Goal: Information Seeking & Learning: Learn about a topic

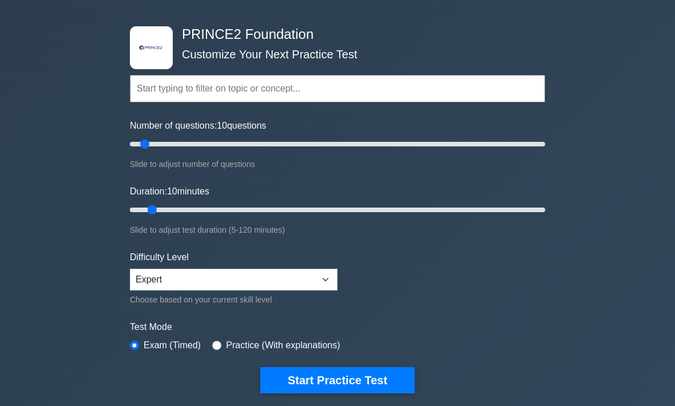
scroll to position [38, 0]
click at [360, 378] on button "Start Practice Test" at bounding box center [337, 380] width 154 height 26
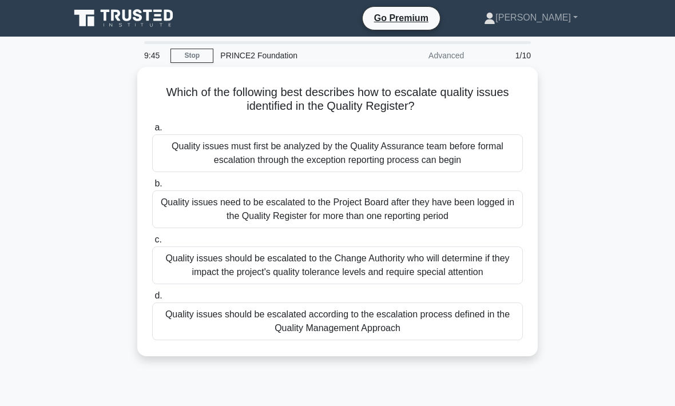
click at [192, 51] on link "Stop" at bounding box center [191, 56] width 43 height 14
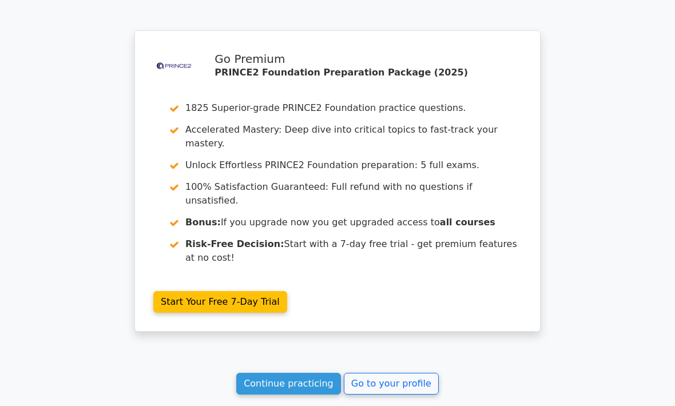
scroll to position [932, 0]
click at [398, 373] on link "Go to your profile" at bounding box center [391, 384] width 95 height 22
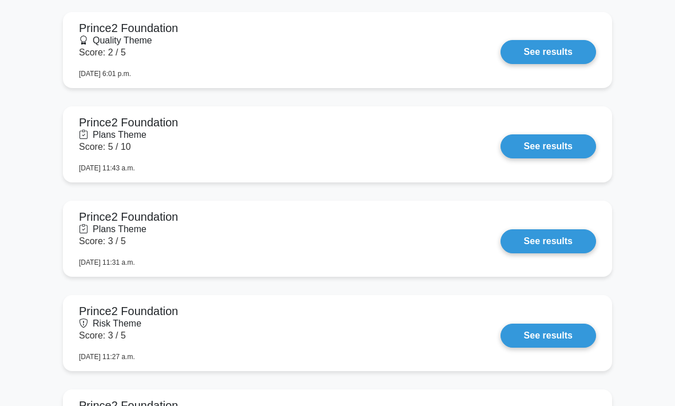
scroll to position [1388, 0]
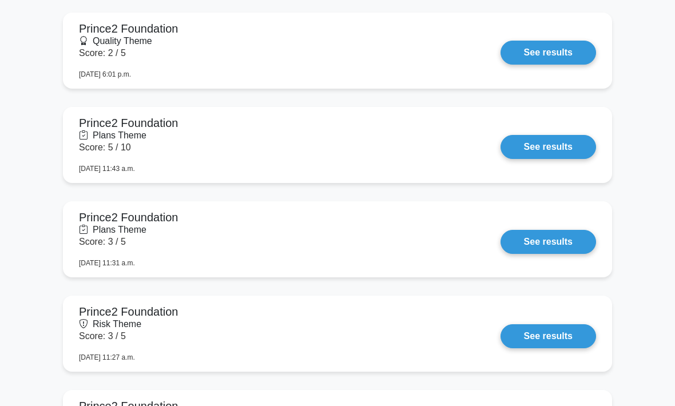
click at [558, 65] on link "See results" at bounding box center [549, 53] width 96 height 24
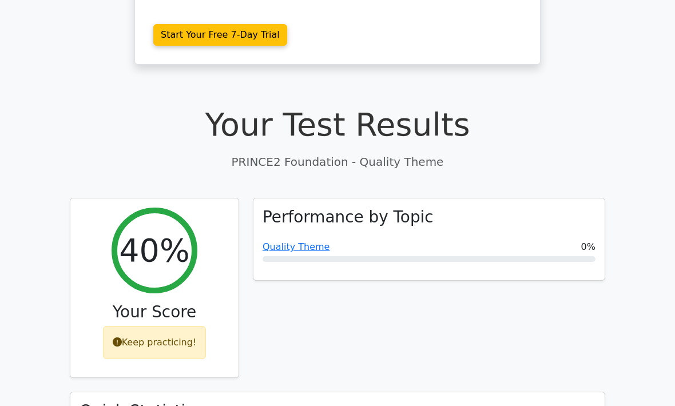
scroll to position [283, 0]
click at [308, 241] on link "Quality Theme" at bounding box center [296, 246] width 67 height 11
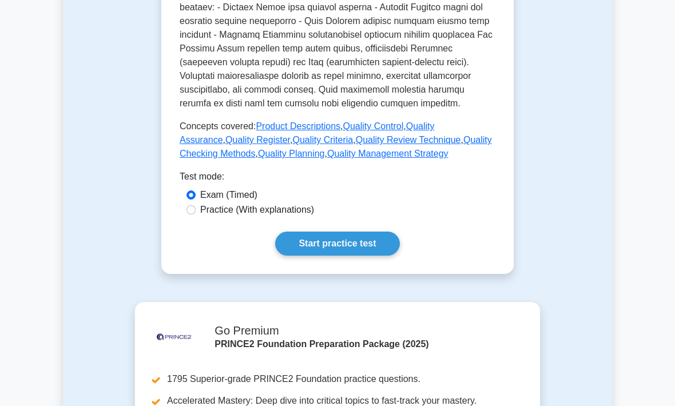
scroll to position [562, 0]
click at [358, 256] on link "Start practice test" at bounding box center [337, 244] width 124 height 24
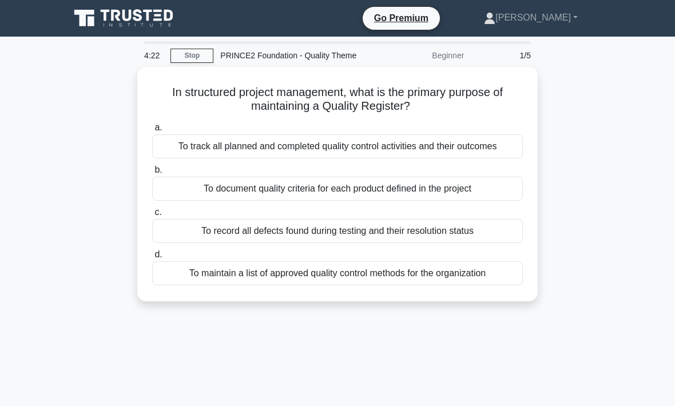
click at [379, 158] on div "To track all planned and completed quality control activities and their outcomes" at bounding box center [337, 146] width 371 height 24
click at [152, 132] on input "a. To track all planned and completed quality control activities and their outc…" at bounding box center [152, 127] width 0 height 7
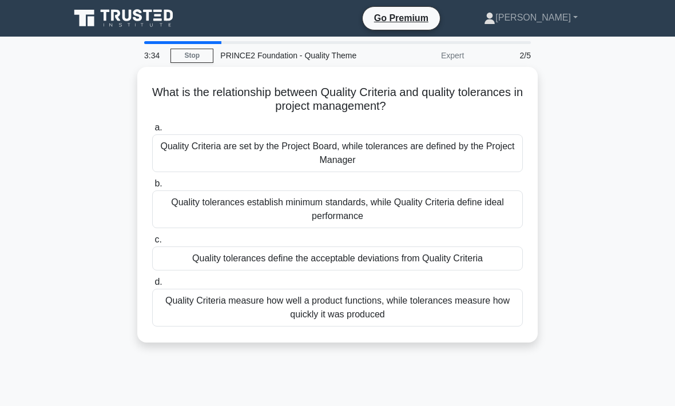
click at [419, 271] on div "Quality tolerances define the acceptable deviations from Quality Criteria" at bounding box center [337, 259] width 371 height 24
click at [152, 244] on input "c. Quality tolerances define the acceptable deviations from Quality Criteria" at bounding box center [152, 239] width 0 height 7
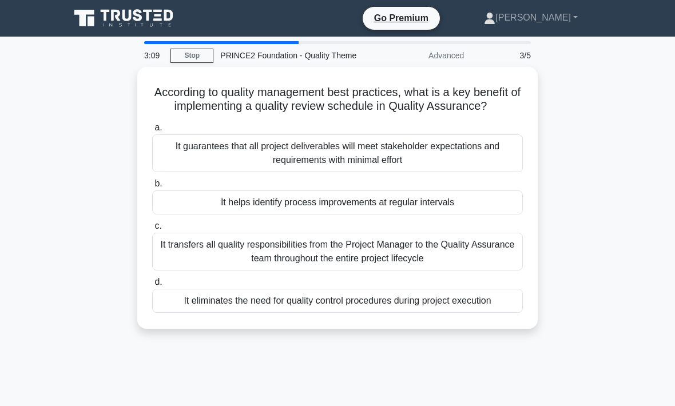
click at [395, 172] on div "It guarantees that all project deliverables will meet stakeholder expectations …" at bounding box center [337, 153] width 371 height 38
click at [152, 132] on input "a. It guarantees that all project deliverables will meet stakeholder expectatio…" at bounding box center [152, 127] width 0 height 7
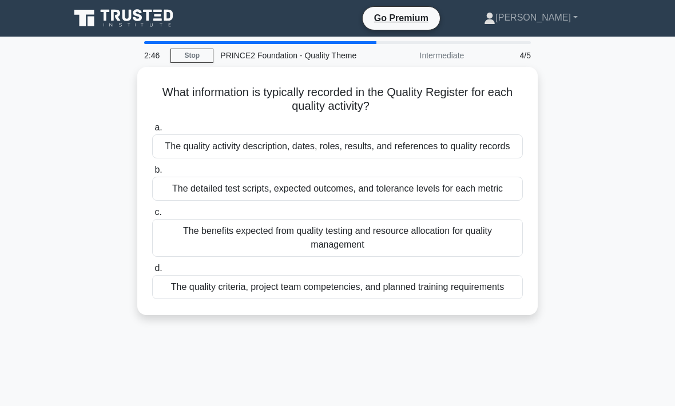
click at [356, 158] on div "The quality activity description, dates, roles, results, and references to qual…" at bounding box center [337, 146] width 371 height 24
click at [152, 132] on input "a. The quality activity description, dates, roles, results, and references to q…" at bounding box center [152, 127] width 0 height 7
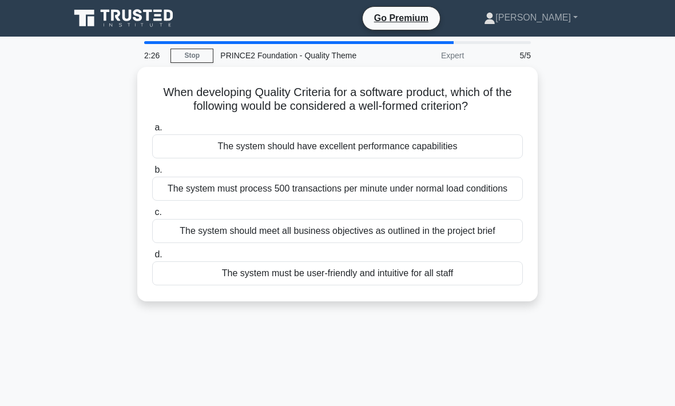
click at [359, 243] on div "The system should meet all business objectives as outlined in the project brief" at bounding box center [337, 231] width 371 height 24
click at [152, 216] on input "c. The system should meet all business objectives as outlined in the project br…" at bounding box center [152, 212] width 0 height 7
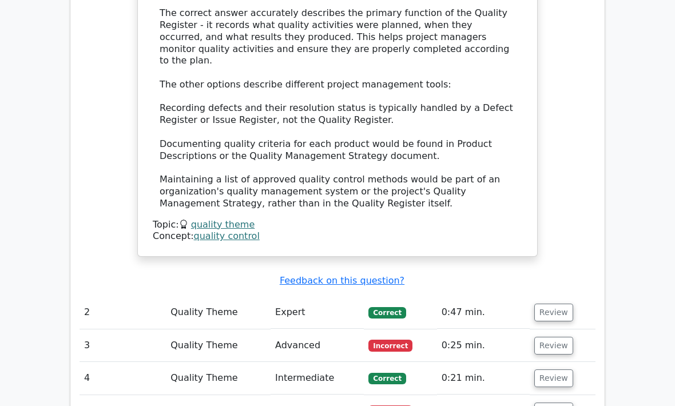
scroll to position [1275, 0]
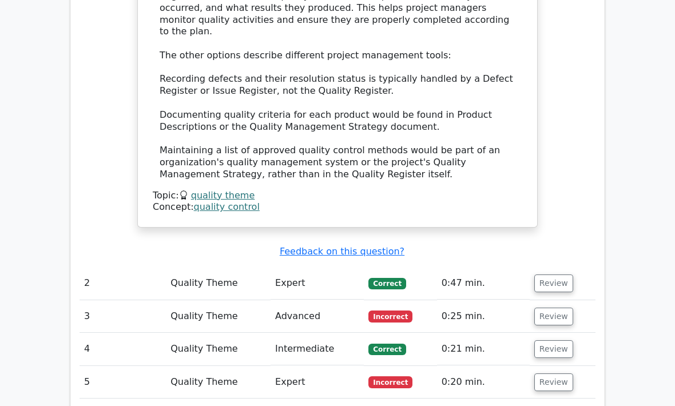
click at [558, 374] on button "Review" at bounding box center [553, 383] width 39 height 18
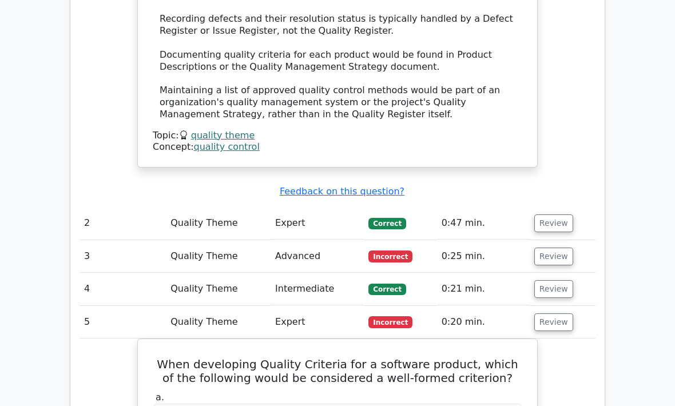
scroll to position [1336, 0]
click at [554, 313] on button "Review" at bounding box center [553, 322] width 39 height 18
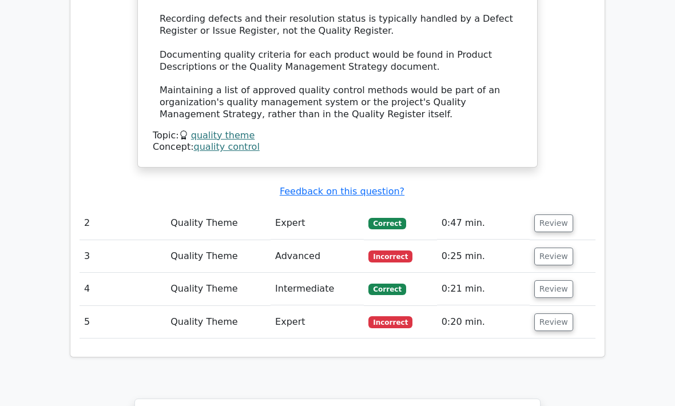
click at [559, 248] on button "Review" at bounding box center [553, 257] width 39 height 18
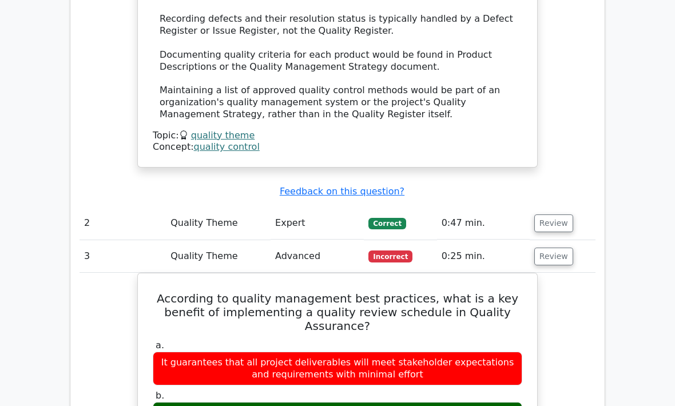
scroll to position [0, 2]
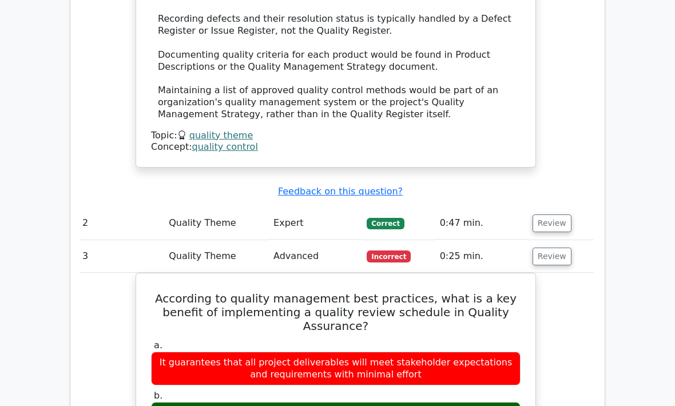
click at [547, 248] on button "Review" at bounding box center [552, 257] width 39 height 18
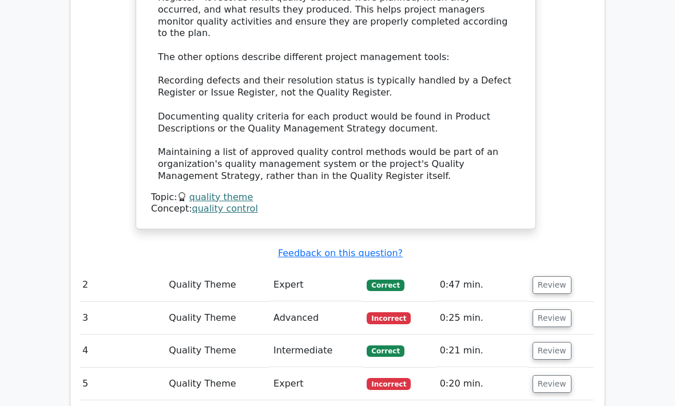
scroll to position [1273, 0]
click at [227, 192] on link "quality theme" at bounding box center [221, 197] width 64 height 11
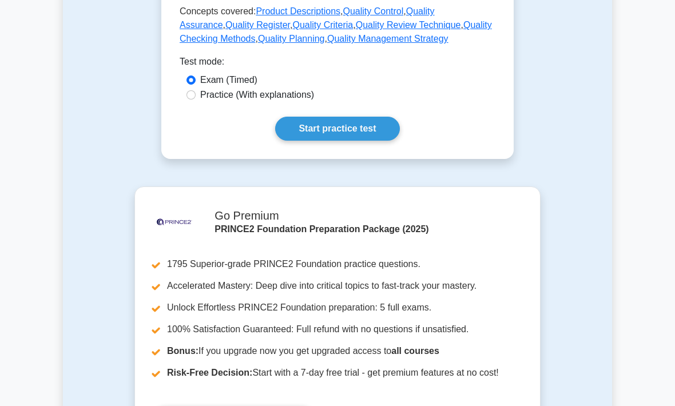
scroll to position [706, 0]
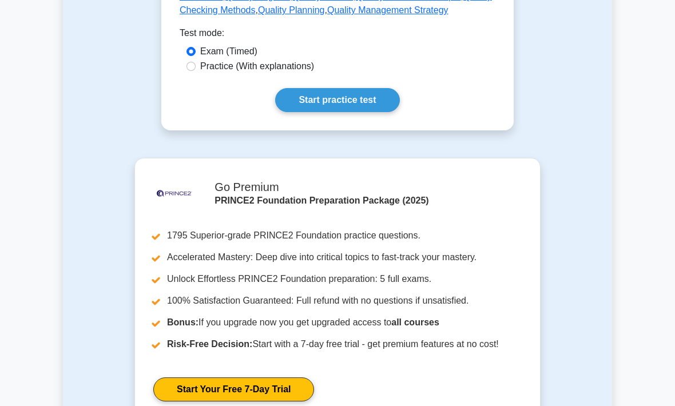
click at [347, 112] on link "Start practice test" at bounding box center [337, 100] width 124 height 24
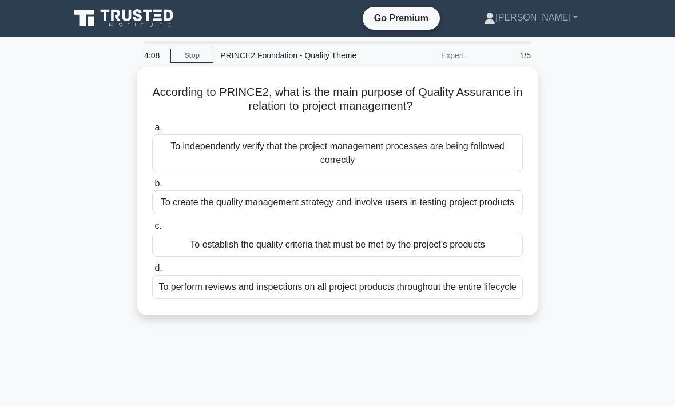
click at [370, 257] on div "To establish the quality criteria that must be met by the project's products" at bounding box center [337, 245] width 371 height 24
click at [152, 230] on input "c. To establish the quality criteria that must be met by the project's products" at bounding box center [152, 226] width 0 height 7
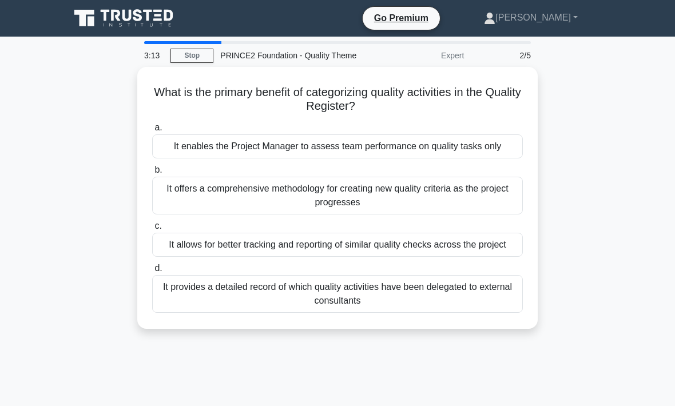
click at [370, 257] on div "It allows for better tracking and reporting of similar quality checks across th…" at bounding box center [337, 245] width 371 height 24
click at [152, 230] on input "c. It allows for better tracking and reporting of similar quality checks across…" at bounding box center [152, 226] width 0 height 7
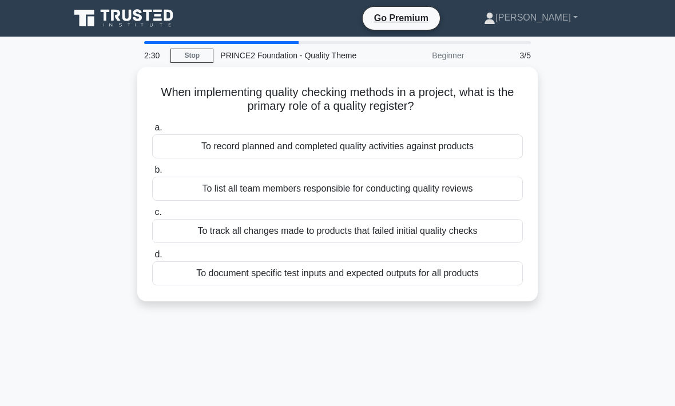
click at [363, 151] on div "To record planned and completed quality activities against products" at bounding box center [337, 146] width 371 height 24
click at [152, 132] on input "a. To record planned and completed quality activities against products" at bounding box center [152, 127] width 0 height 7
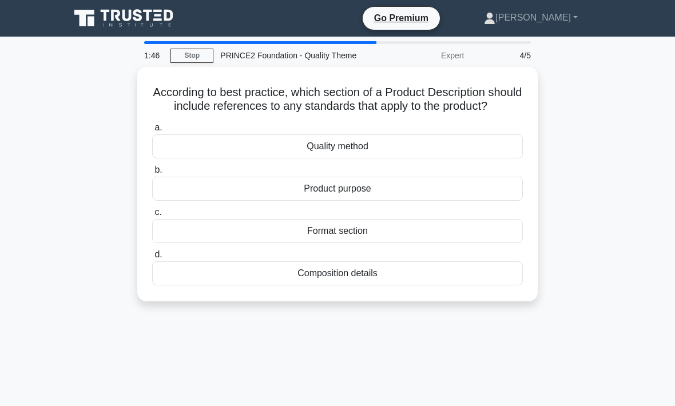
click at [368, 158] on div "Quality method" at bounding box center [337, 146] width 371 height 24
click at [152, 132] on input "a. Quality method" at bounding box center [152, 127] width 0 height 7
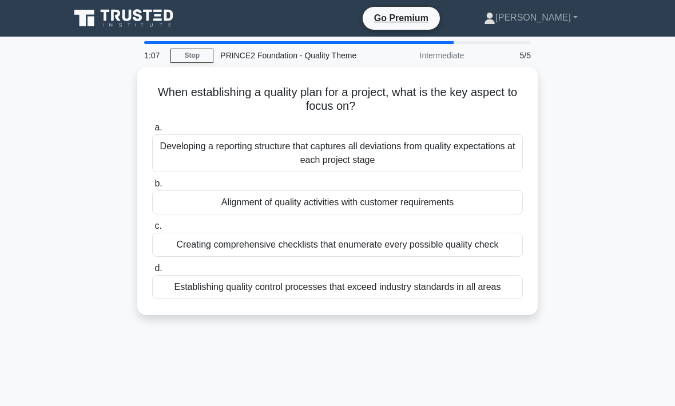
click at [424, 215] on div "Alignment of quality activities with customer requirements" at bounding box center [337, 202] width 371 height 24
click at [152, 188] on input "b. Alignment of quality activities with customer requirements" at bounding box center [152, 183] width 0 height 7
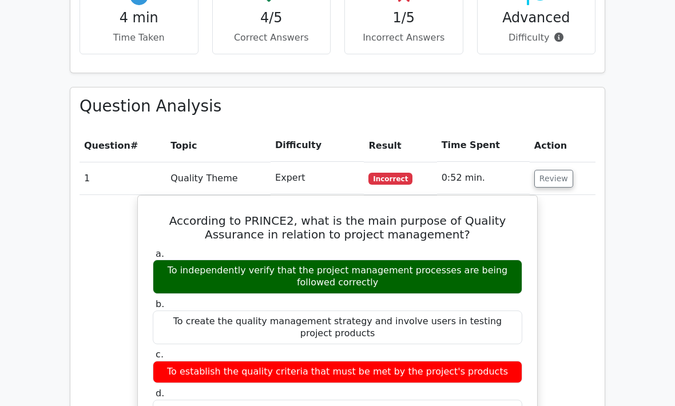
scroll to position [732, 0]
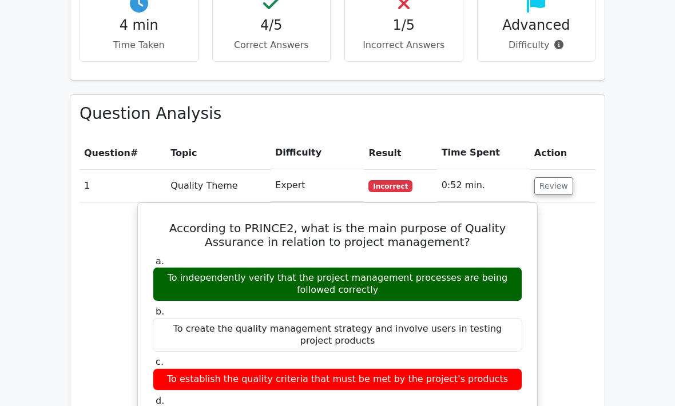
click at [549, 178] on button "Review" at bounding box center [553, 187] width 39 height 18
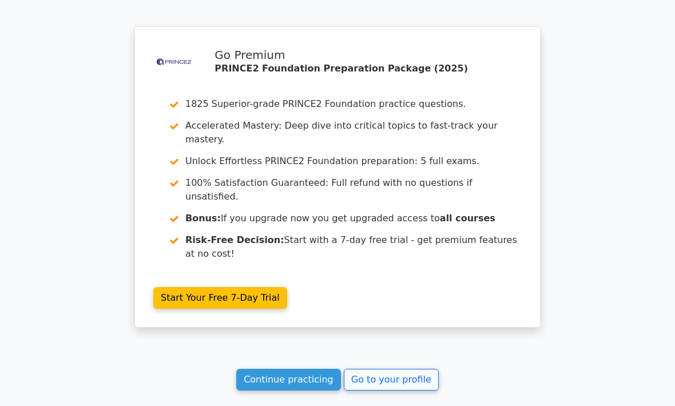
scroll to position [1153, 0]
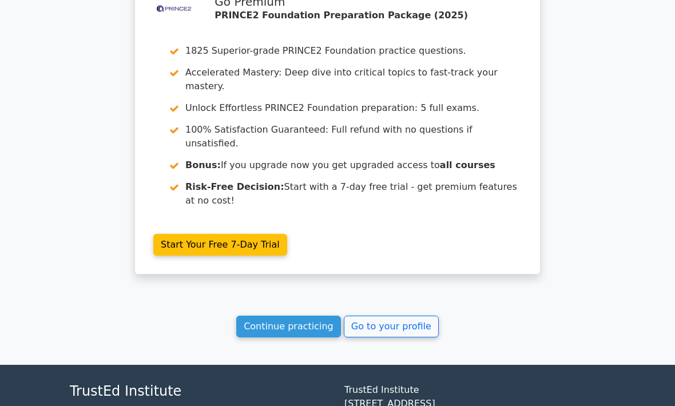
click at [410, 316] on link "Go to your profile" at bounding box center [391, 327] width 95 height 22
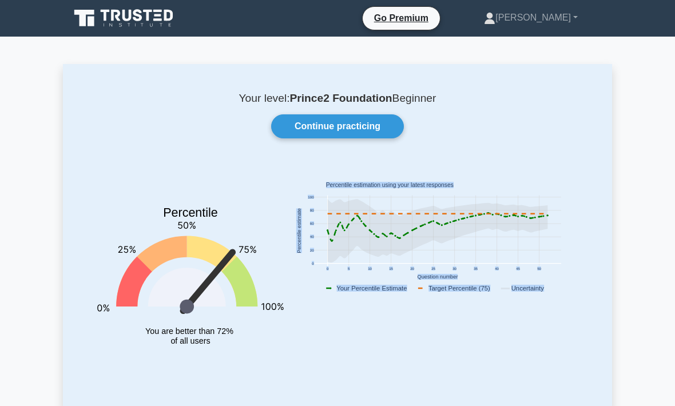
click at [594, 345] on div "Your level: Prince2 Foundation Beginner Continue practicing Percentile You are …" at bounding box center [337, 236] width 549 height 344
click at [363, 124] on link "Continue practicing" at bounding box center [337, 126] width 133 height 24
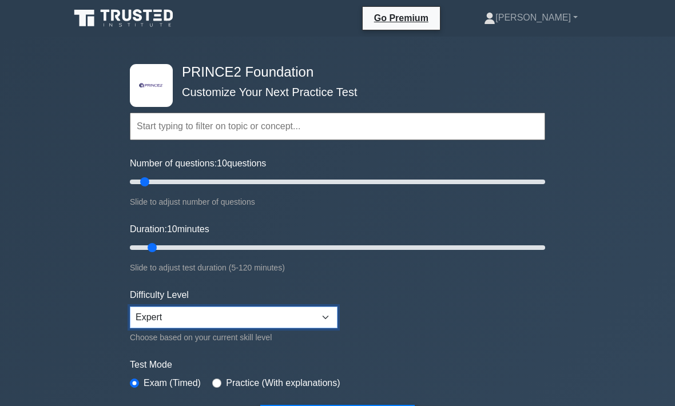
click at [328, 319] on select "Beginner Intermediate Expert" at bounding box center [234, 318] width 208 height 22
select select "intermediate"
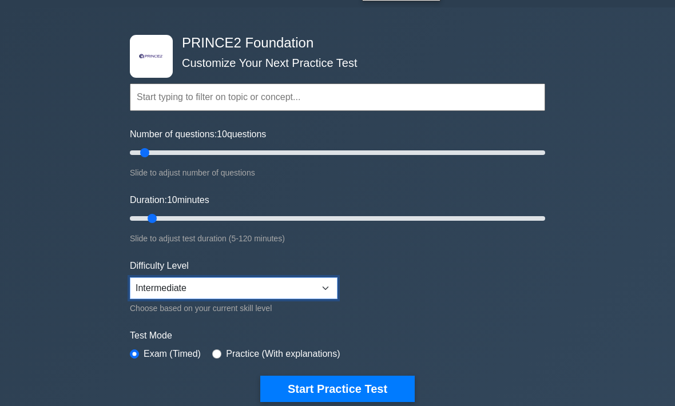
scroll to position [35, 0]
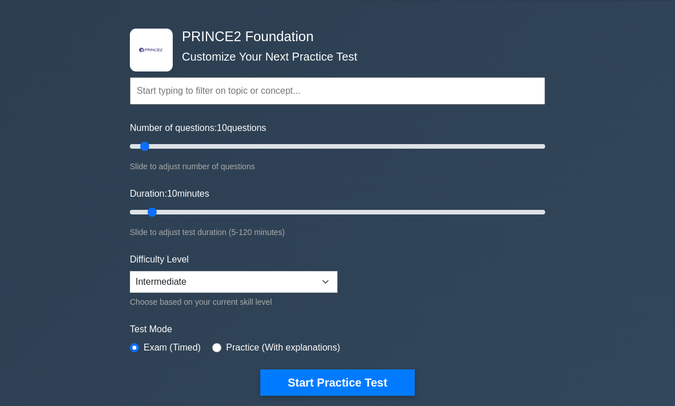
click at [366, 374] on button "Start Practice Test" at bounding box center [337, 383] width 154 height 26
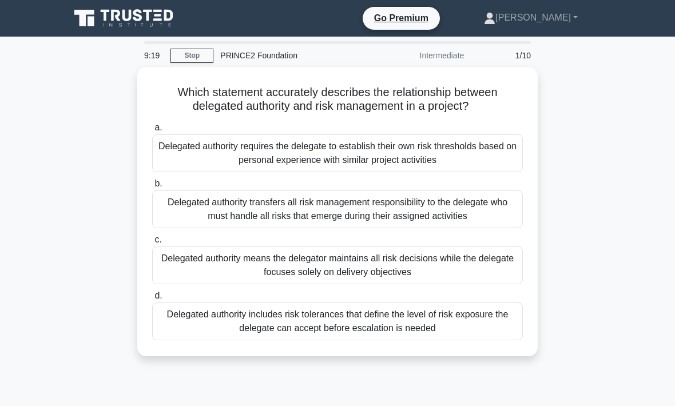
click at [388, 332] on div "Delegated authority includes risk tolerances that define the level of risk expo…" at bounding box center [337, 322] width 371 height 38
click at [152, 300] on input "d. Delegated authority includes risk tolerances that define the level of risk e…" at bounding box center [152, 295] width 0 height 7
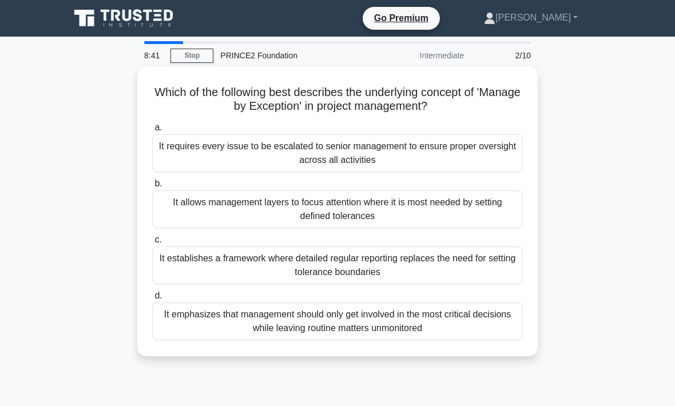
click at [378, 204] on div "It allows management layers to focus attention where it is most needed by setti…" at bounding box center [337, 209] width 371 height 38
click at [152, 188] on input "b. It allows management layers to focus attention where it is most needed by se…" at bounding box center [152, 183] width 0 height 7
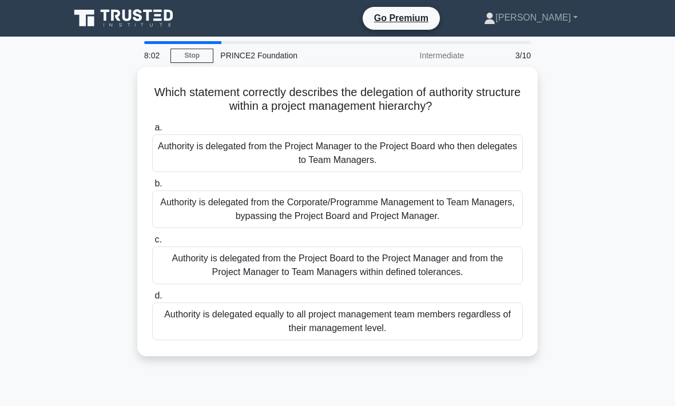
click at [408, 255] on div "Authority is delegated from the Project Board to the Project Manager and from t…" at bounding box center [337, 266] width 371 height 38
click at [152, 244] on input "c. Authority is delegated from the Project Board to the Project Manager and fro…" at bounding box center [152, 239] width 0 height 7
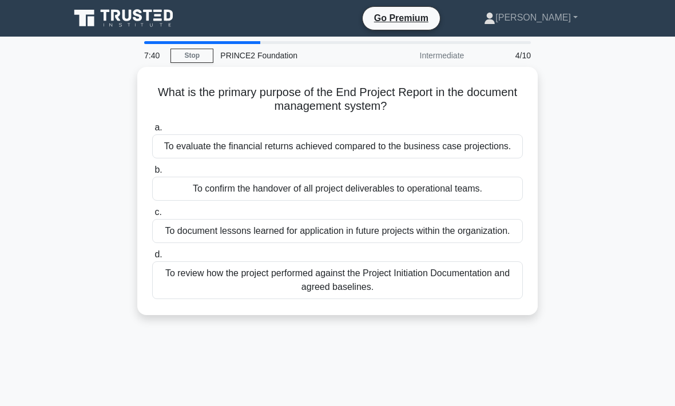
click at [374, 297] on div "To review how the project performed against the Project Initiation Documentatio…" at bounding box center [337, 280] width 371 height 38
click at [152, 259] on input "d. To review how the project performed against the Project Initiation Documenta…" at bounding box center [152, 254] width 0 height 7
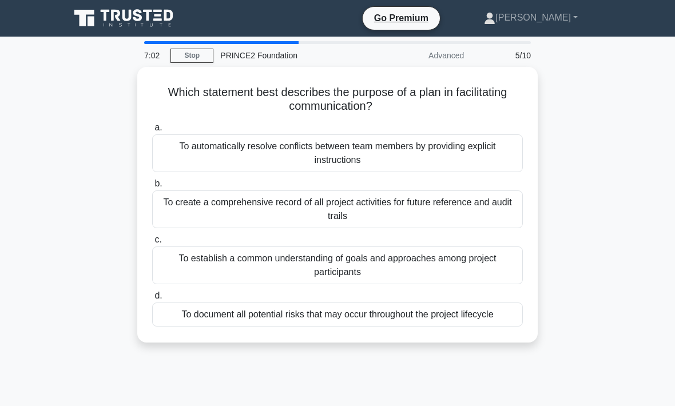
click at [352, 261] on div "To establish a common understanding of goals and approaches among project parti…" at bounding box center [337, 266] width 371 height 38
click at [152, 244] on input "c. To establish a common understanding of goals and approaches among project pa…" at bounding box center [152, 239] width 0 height 7
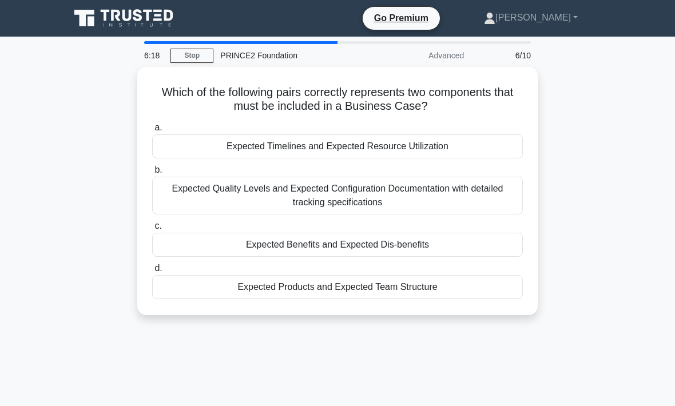
click at [360, 235] on div "Expected Benefits and Expected Dis-benefits" at bounding box center [337, 245] width 371 height 24
click at [152, 230] on input "c. Expected Benefits and Expected Dis-benefits" at bounding box center [152, 226] width 0 height 7
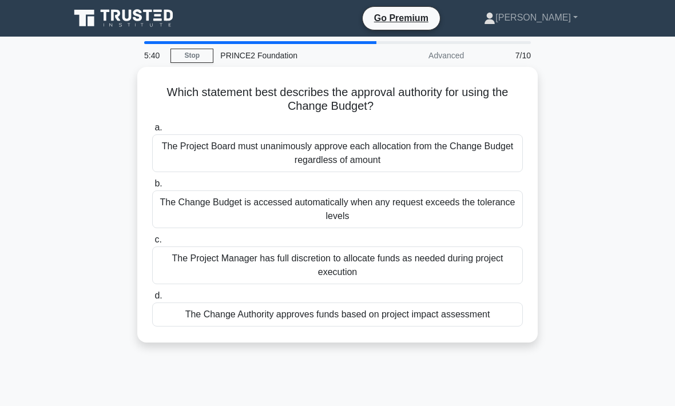
click at [352, 312] on div "The Change Authority approves funds based on project impact assessment" at bounding box center [337, 315] width 371 height 24
click at [152, 300] on input "d. The Change Authority approves funds based on project impact assessment" at bounding box center [152, 295] width 0 height 7
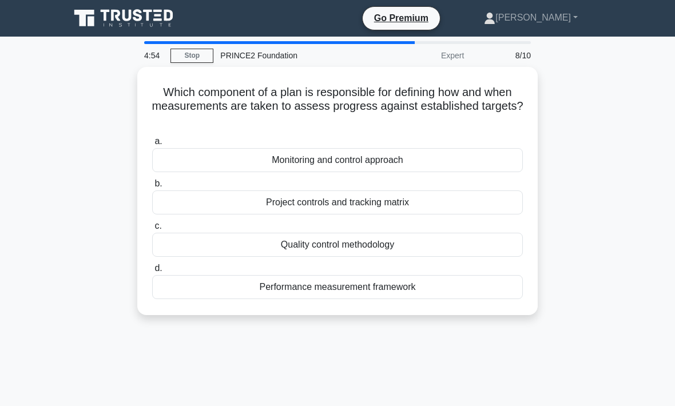
click at [351, 284] on div "Performance measurement framework" at bounding box center [337, 287] width 371 height 24
click at [152, 272] on input "d. Performance measurement framework" at bounding box center [152, 268] width 0 height 7
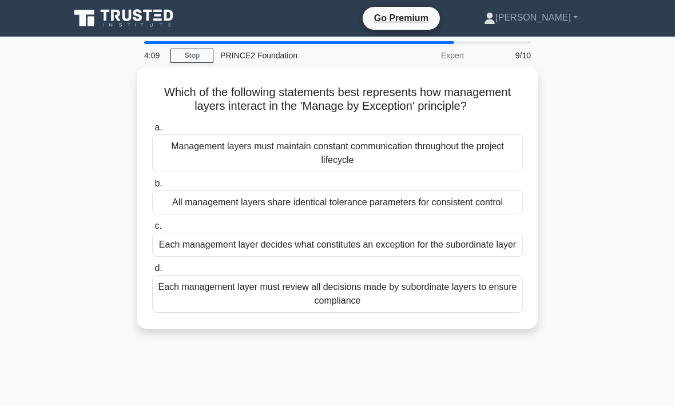
click at [349, 313] on div "Each management layer must review all decisions made by subordinate layers to e…" at bounding box center [337, 294] width 371 height 38
click at [152, 272] on input "d. Each management layer must review all decisions made by subordinate layers t…" at bounding box center [152, 268] width 0 height 7
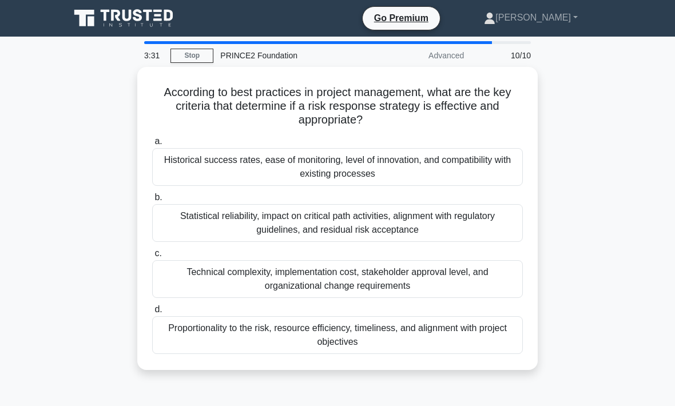
click at [364, 338] on div "Proportionality to the risk, resource efficiency, timeliness, and alignment wit…" at bounding box center [337, 335] width 371 height 38
click at [152, 313] on input "d. Proportionality to the risk, resource efficiency, timeliness, and alignment …" at bounding box center [152, 309] width 0 height 7
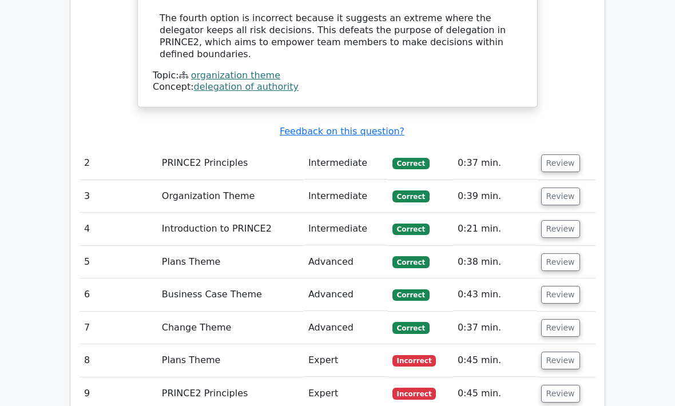
scroll to position [1571, 0]
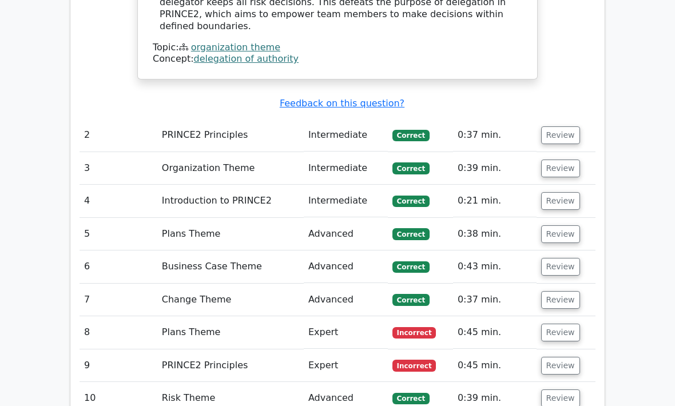
click at [563, 324] on button "Review" at bounding box center [560, 333] width 39 height 18
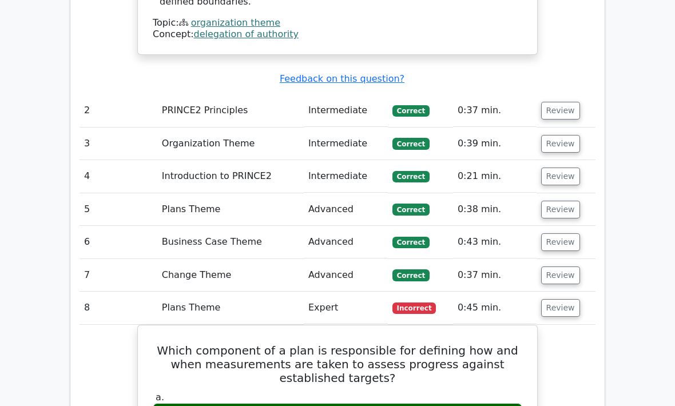
scroll to position [1595, 0]
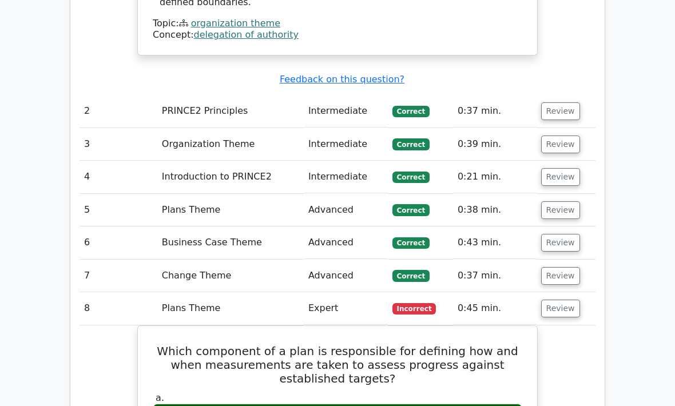
click at [563, 300] on button "Review" at bounding box center [560, 309] width 39 height 18
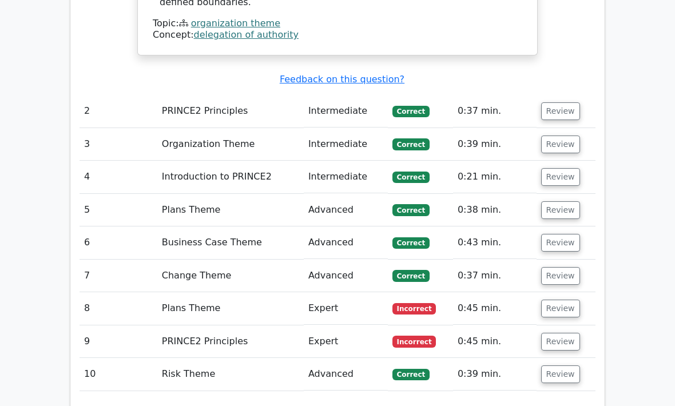
click at [561, 333] on button "Review" at bounding box center [560, 342] width 39 height 18
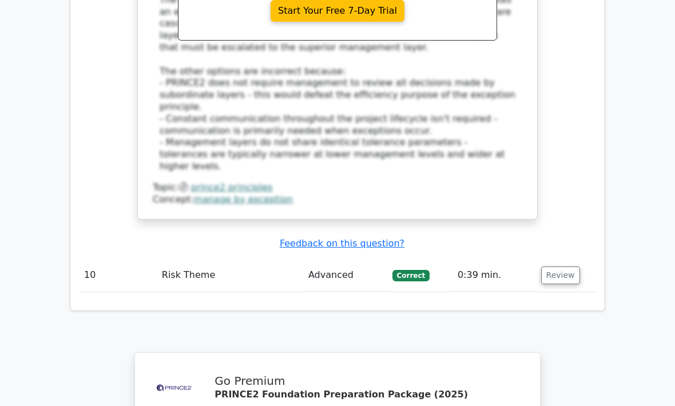
scroll to position [2613, 0]
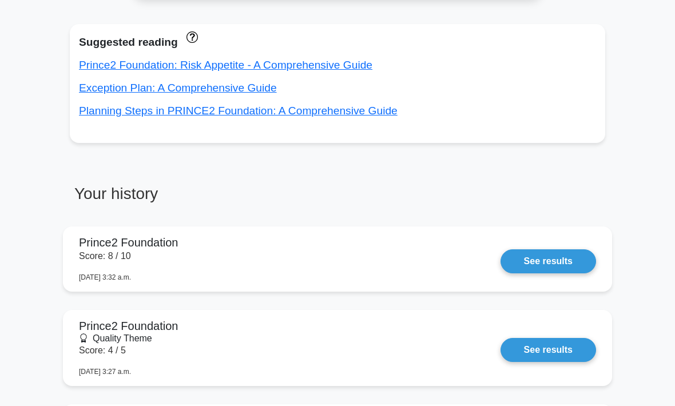
scroll to position [701, 0]
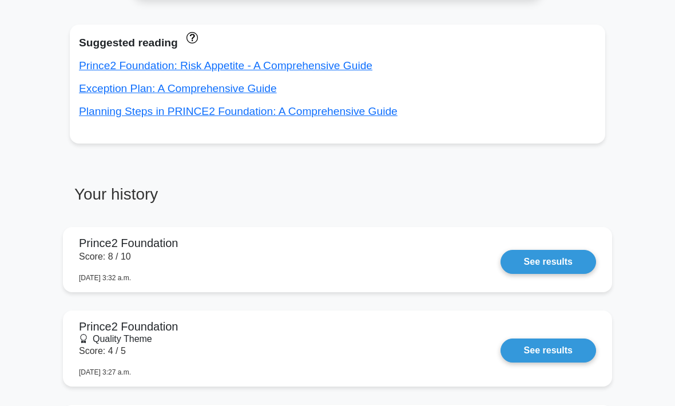
click at [352, 117] on link "Planning Steps in PRINCE2 Foundation: A Comprehensive Guide" at bounding box center [238, 111] width 319 height 12
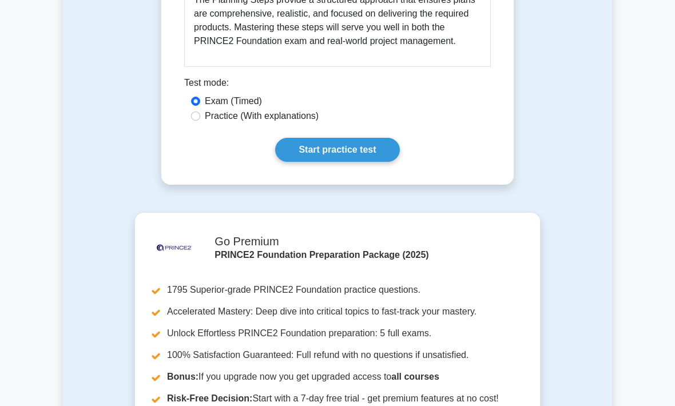
scroll to position [1682, 0]
click at [374, 162] on link "Start practice test" at bounding box center [337, 150] width 124 height 24
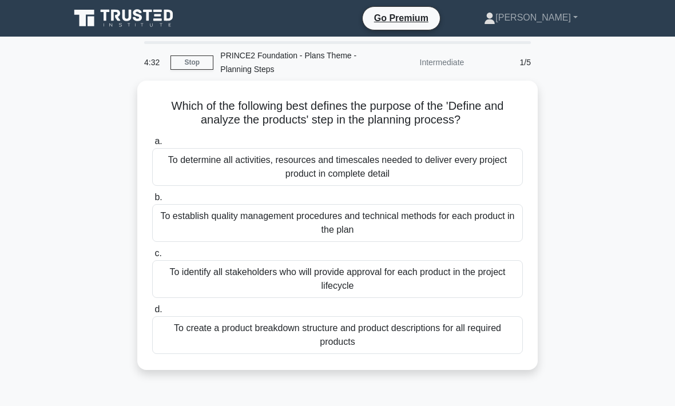
click at [359, 335] on div "To create a product breakdown structure and product descriptions for all requir…" at bounding box center [337, 335] width 371 height 38
click at [152, 313] on input "d. To create a product breakdown structure and product descriptions for all req…" at bounding box center [152, 309] width 0 height 7
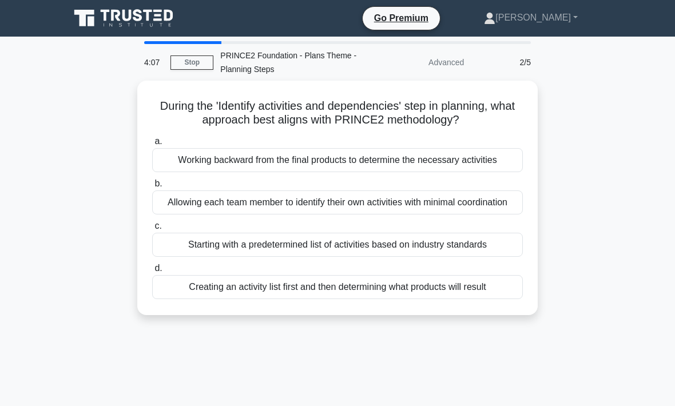
click at [411, 257] on div "Starting with a predetermined list of activities based on industry standards" at bounding box center [337, 245] width 371 height 24
click at [152, 230] on input "c. Starting with a predetermined list of activities based on industry standards" at bounding box center [152, 226] width 0 height 7
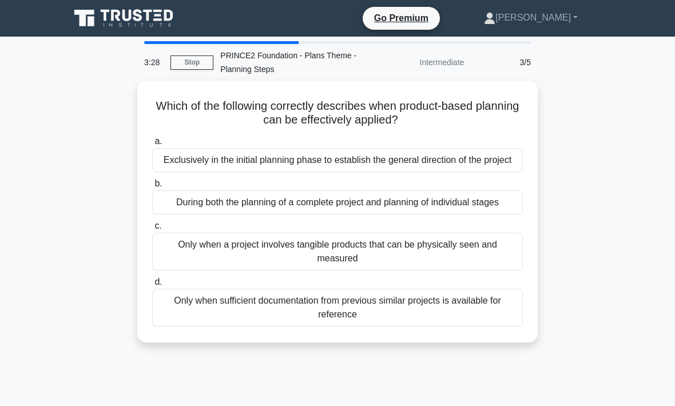
click at [355, 170] on div "Exclusively in the initial planning phase to establish the general direction of…" at bounding box center [337, 160] width 371 height 24
click at [152, 145] on input "a. Exclusively in the initial planning phase to establish the general direction…" at bounding box center [152, 141] width 0 height 7
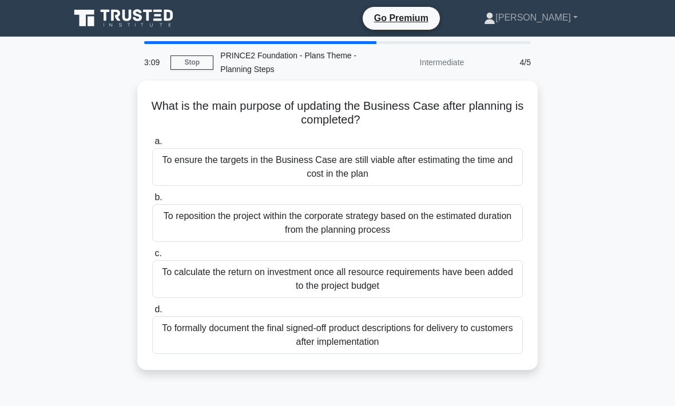
click at [358, 162] on div "To ensure the targets in the Business Case are still viable after estimating th…" at bounding box center [337, 167] width 371 height 38
click at [152, 145] on input "a. To ensure the targets in the Business Case are still viable after estimating…" at bounding box center [152, 141] width 0 height 7
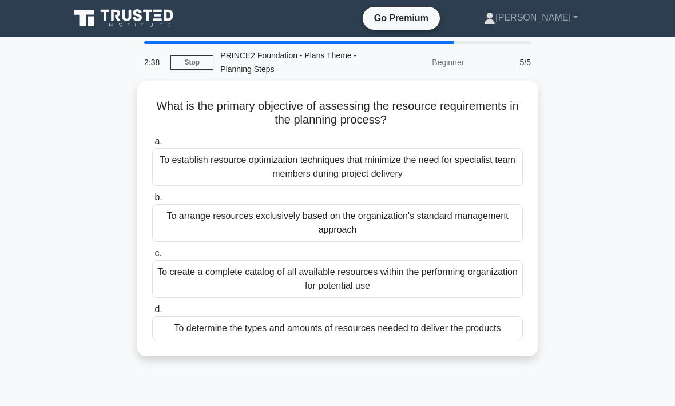
click at [361, 219] on div "To arrange resources exclusively based on the organization's standard managemen…" at bounding box center [337, 223] width 371 height 38
click at [152, 201] on input "b. To arrange resources exclusively based on the organization's standard manage…" at bounding box center [152, 197] width 0 height 7
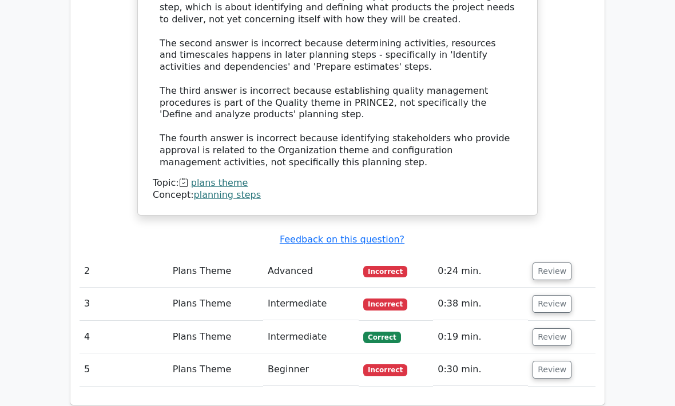
click at [565, 362] on button "Review" at bounding box center [552, 371] width 39 height 18
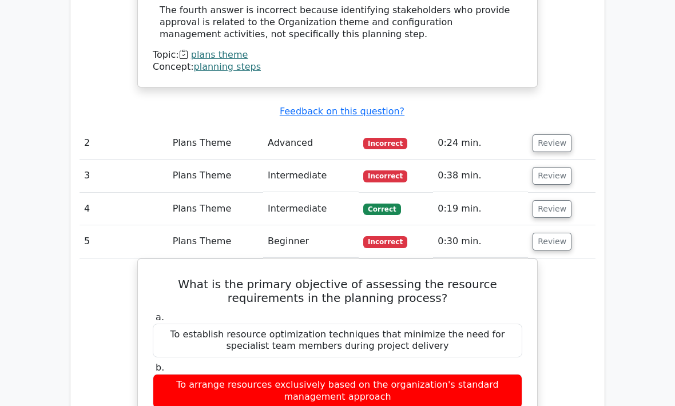
scroll to position [1411, 0]
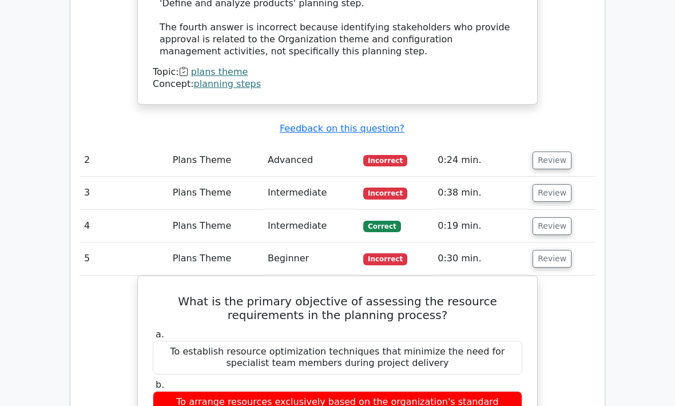
click at [554, 250] on button "Review" at bounding box center [552, 259] width 39 height 18
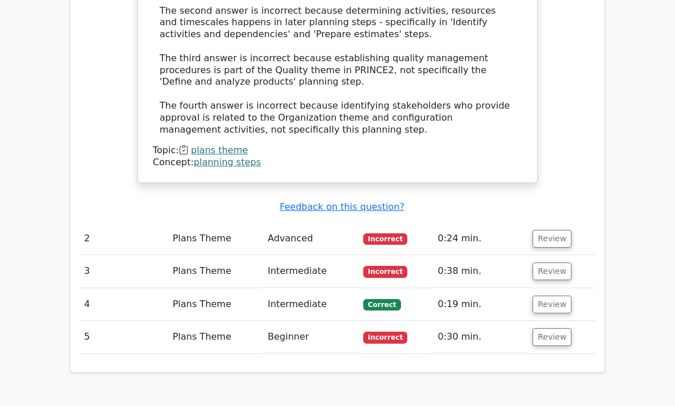
scroll to position [1332, 0]
click at [556, 263] on button "Review" at bounding box center [552, 272] width 39 height 18
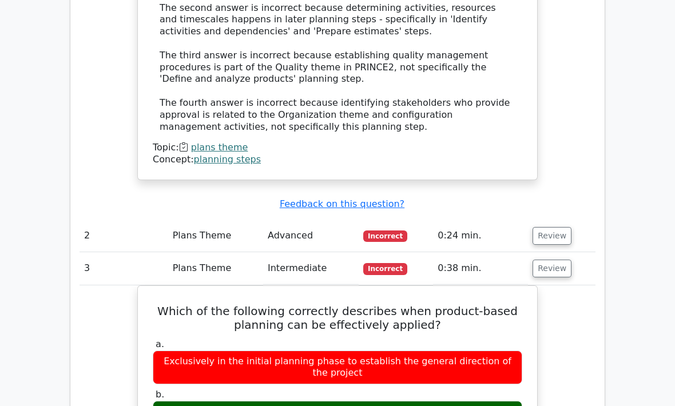
scroll to position [1335, 0]
click at [549, 227] on button "Review" at bounding box center [552, 236] width 39 height 18
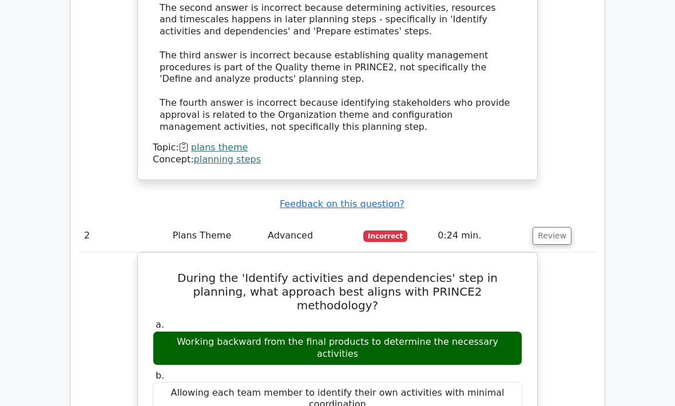
scroll to position [1335, 0]
click at [555, 228] on button "Review" at bounding box center [552, 237] width 39 height 18
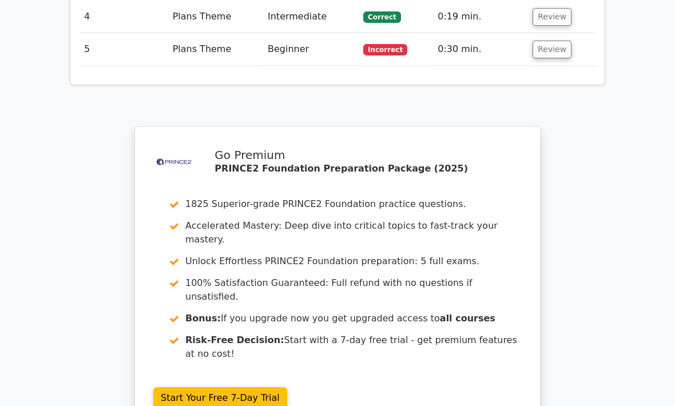
scroll to position [2264, 0]
